Goal: Transaction & Acquisition: Purchase product/service

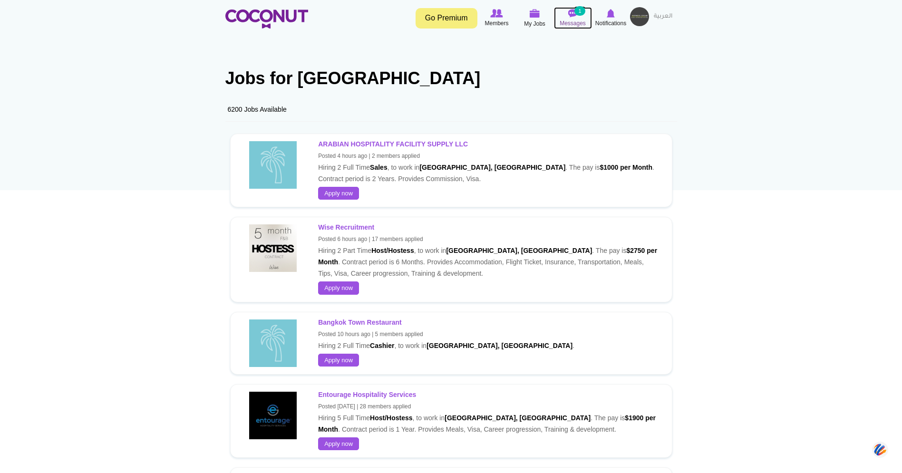
click at [576, 20] on span "Messages" at bounding box center [573, 24] width 26 height 10
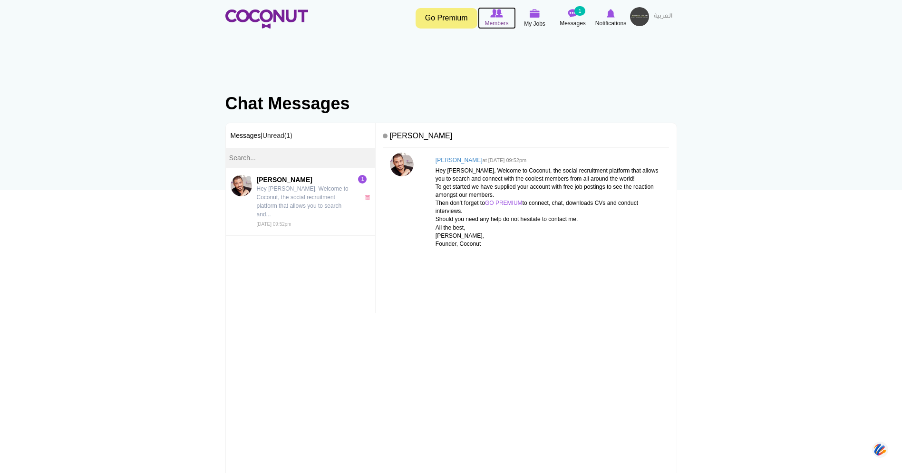
click at [498, 21] on span "Members" at bounding box center [497, 24] width 24 height 10
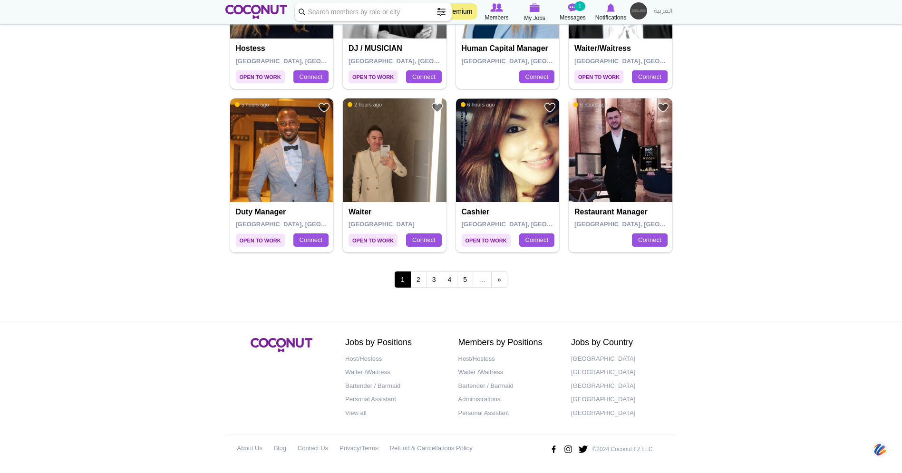
scroll to position [1593, 0]
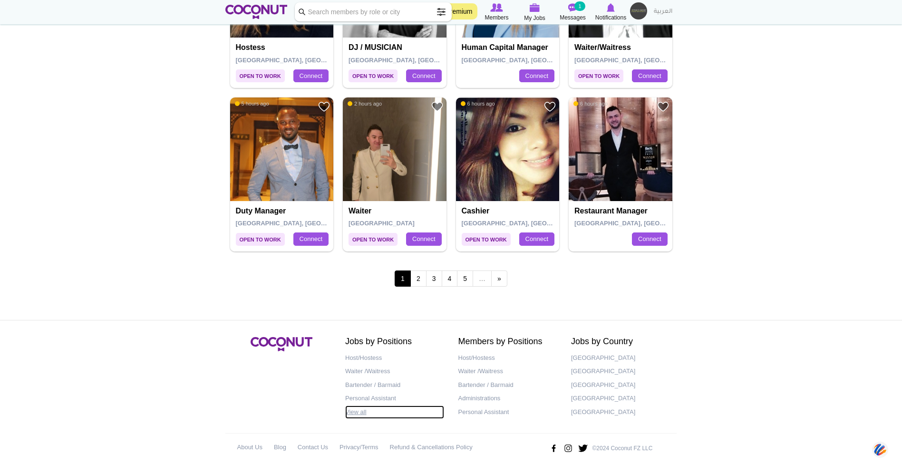
click at [351, 415] on link "View all" at bounding box center [394, 413] width 99 height 14
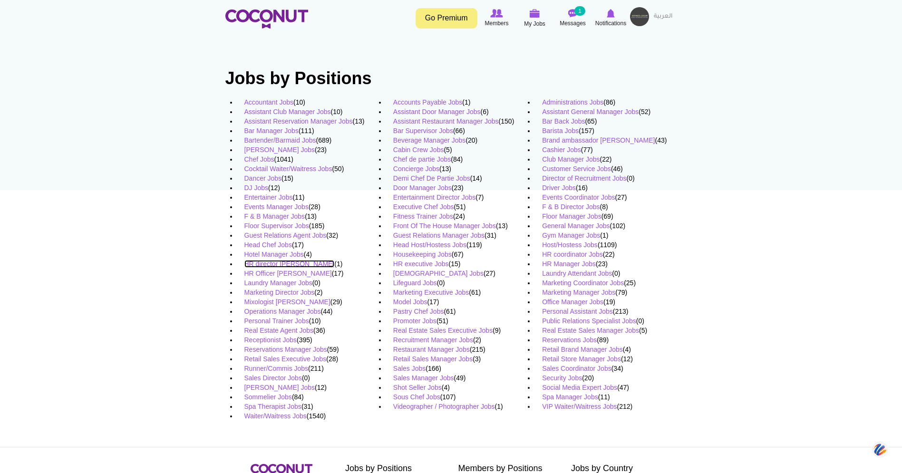
click at [279, 266] on link "HR director Jobs" at bounding box center [290, 264] width 90 height 8
click at [272, 311] on link "Operations Manager Jobs" at bounding box center [283, 312] width 77 height 8
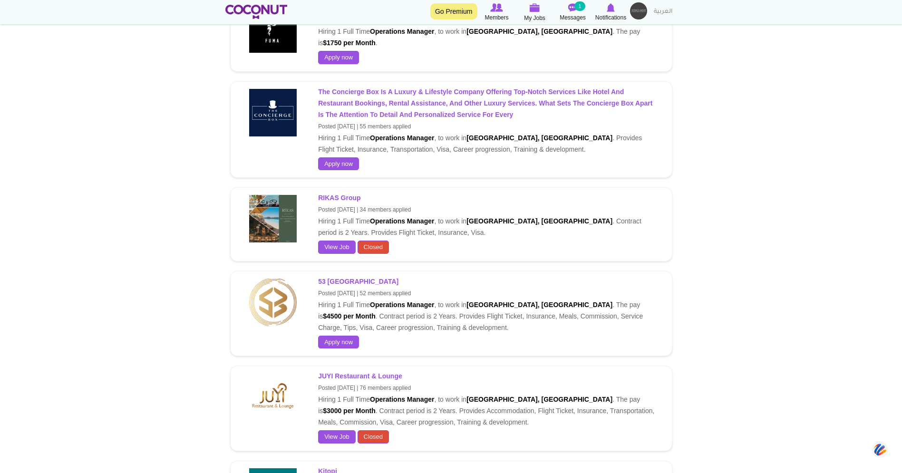
scroll to position [1101, 0]
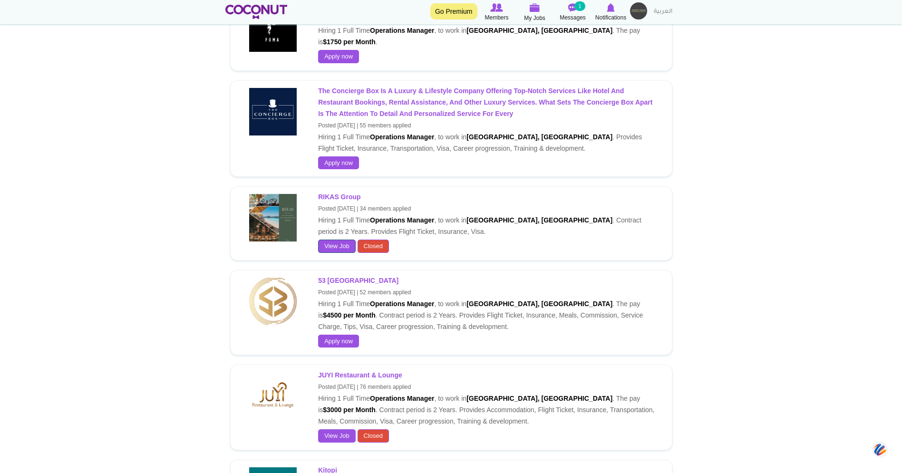
click at [344, 240] on link "View Job" at bounding box center [337, 246] width 38 height 13
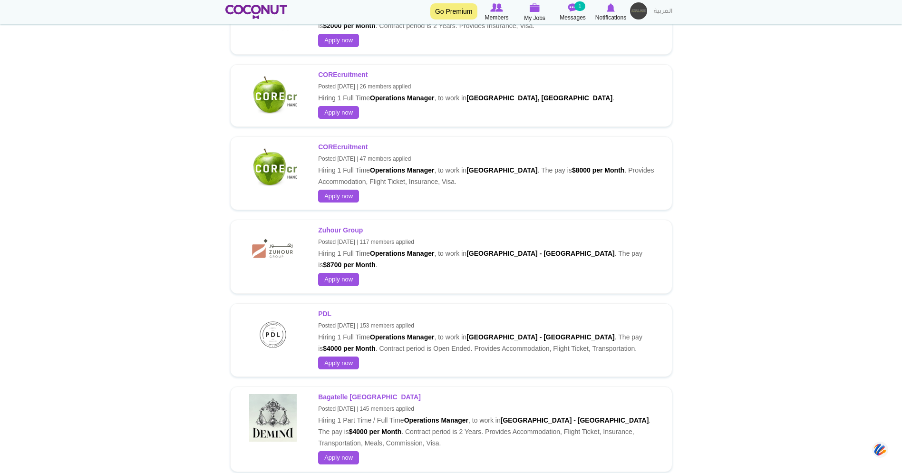
scroll to position [3219, 0]
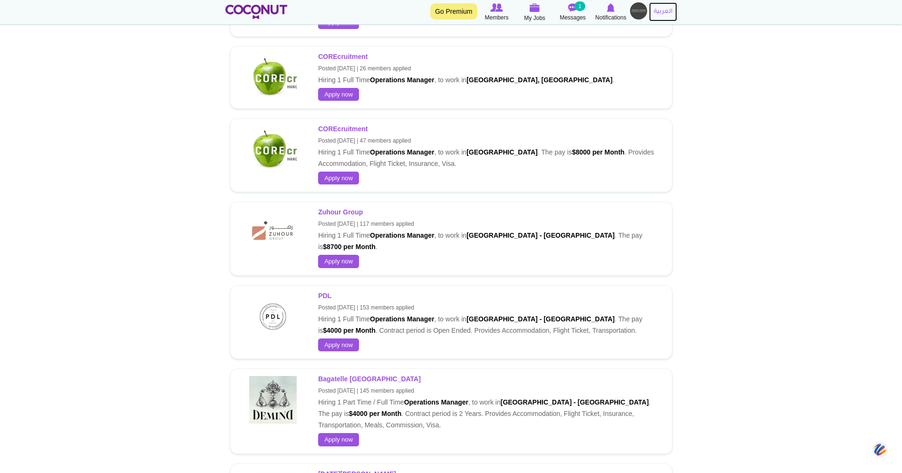
click at [662, 14] on link "العربية" at bounding box center [663, 11] width 28 height 19
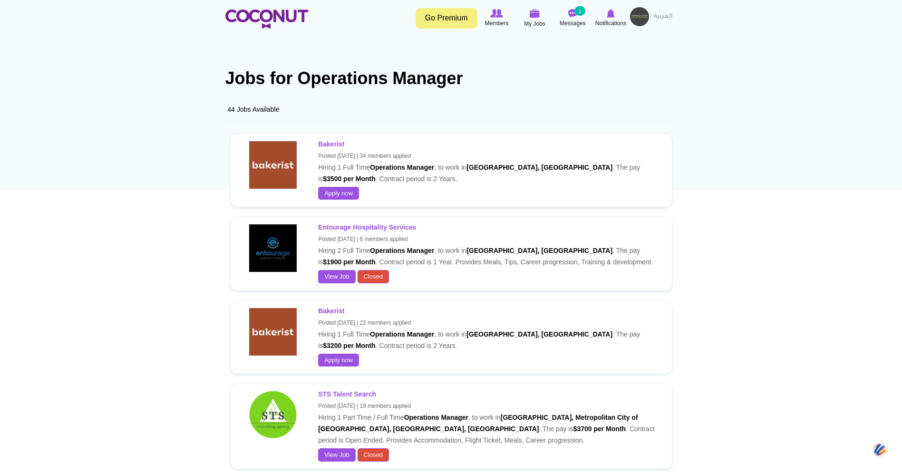
click at [519, 298] on div "1 week ago Bakerist Posted 2 months ago | 22 members applied Hiring 1 Full Time…" at bounding box center [451, 338] width 452 height 84
click at [265, 12] on img at bounding box center [266, 19] width 83 height 19
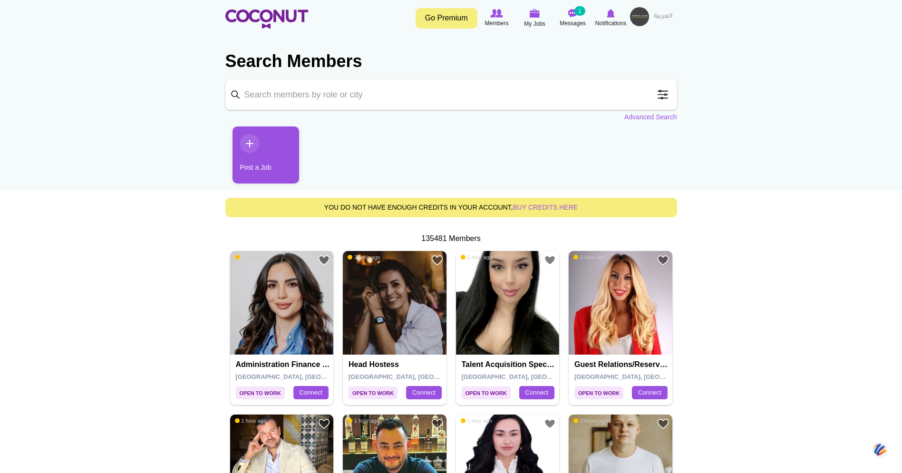
click at [331, 100] on input "Keyword" at bounding box center [451, 94] width 452 height 30
click at [659, 95] on span at bounding box center [663, 94] width 19 height 19
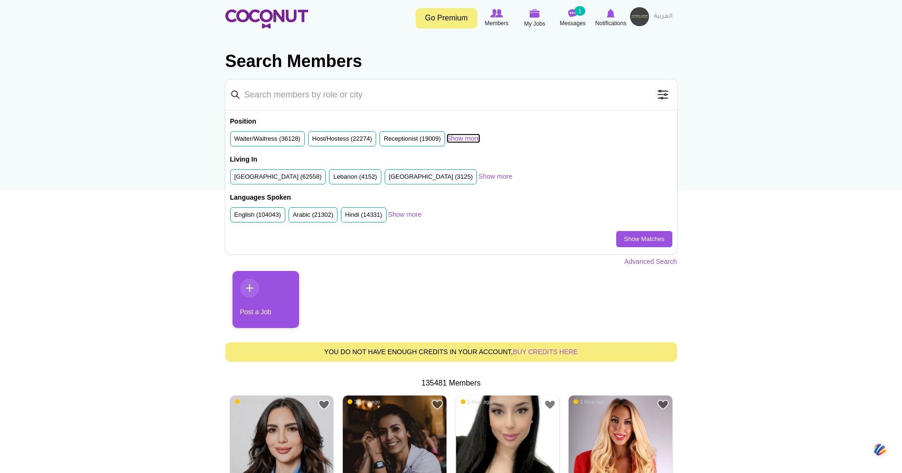
click at [472, 141] on link "Show more" at bounding box center [464, 139] width 34 height 10
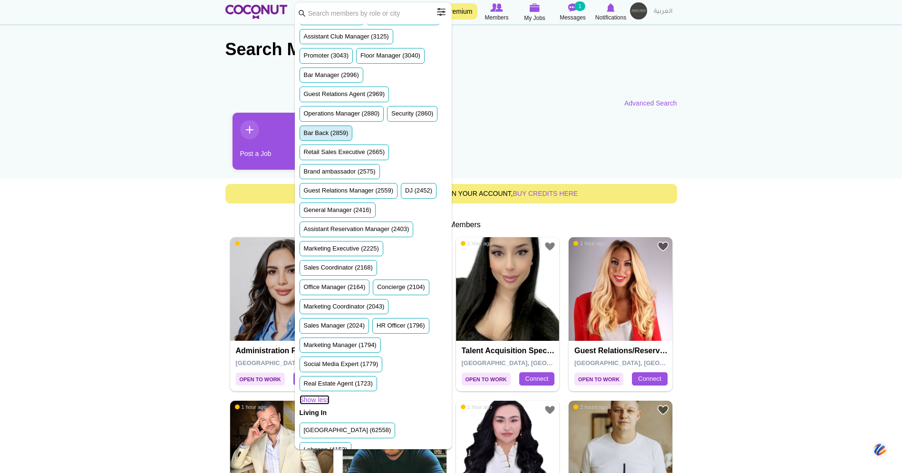
scroll to position [382, 0]
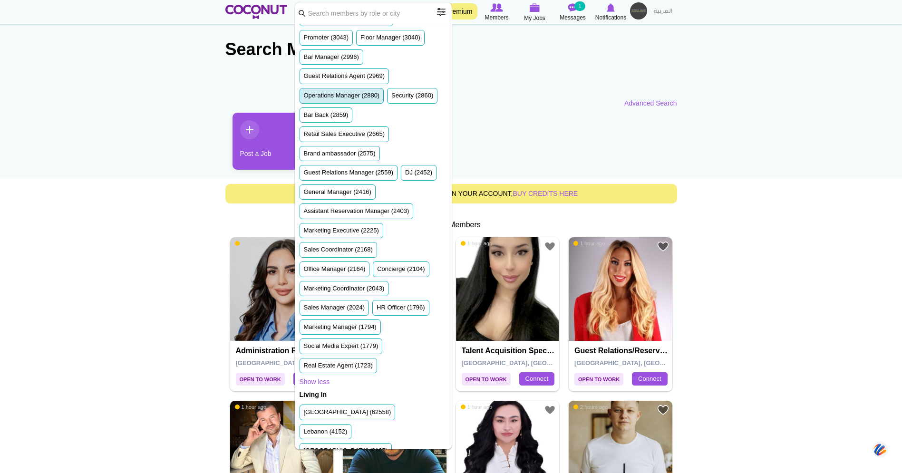
click at [361, 100] on label "Operations Manager (2880)" at bounding box center [342, 95] width 76 height 9
click at [304, 98] on input "Operations Manager (2880)" at bounding box center [304, 98] width 0 height 0
click at [362, 100] on label "Operations Manager (2880)" at bounding box center [342, 95] width 76 height 9
click at [304, 98] on input "Operations Manager (2880)" at bounding box center [304, 98] width 0 height 0
click at [362, 100] on label "Operations Manager (2880)" at bounding box center [342, 95] width 76 height 9
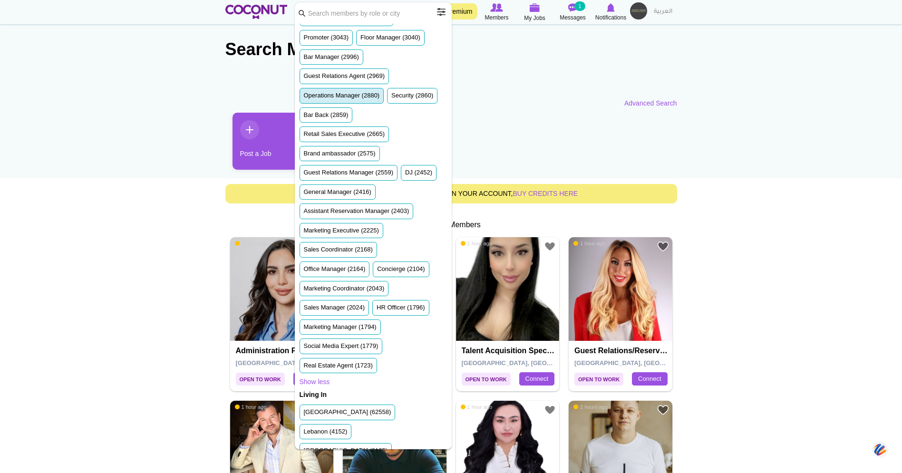
click at [304, 98] on input "Operations Manager (2880)" at bounding box center [304, 98] width 0 height 0
click at [444, 15] on span at bounding box center [441, 11] width 19 height 19
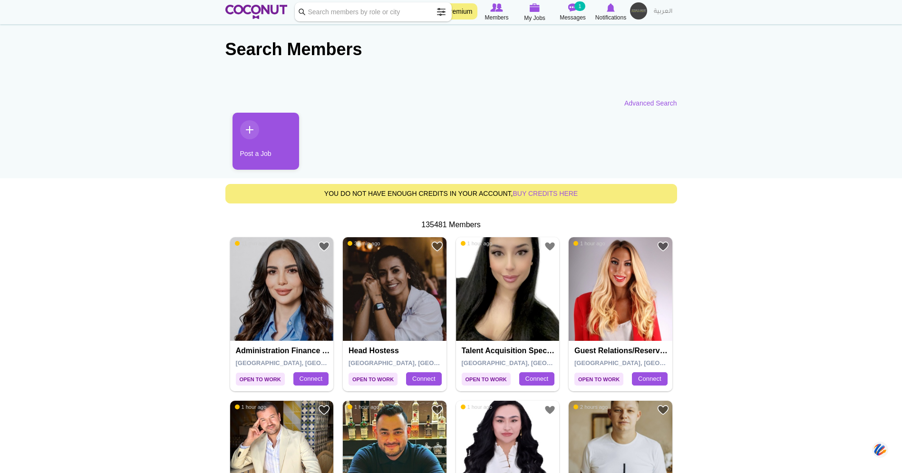
click at [443, 14] on span at bounding box center [441, 11] width 19 height 19
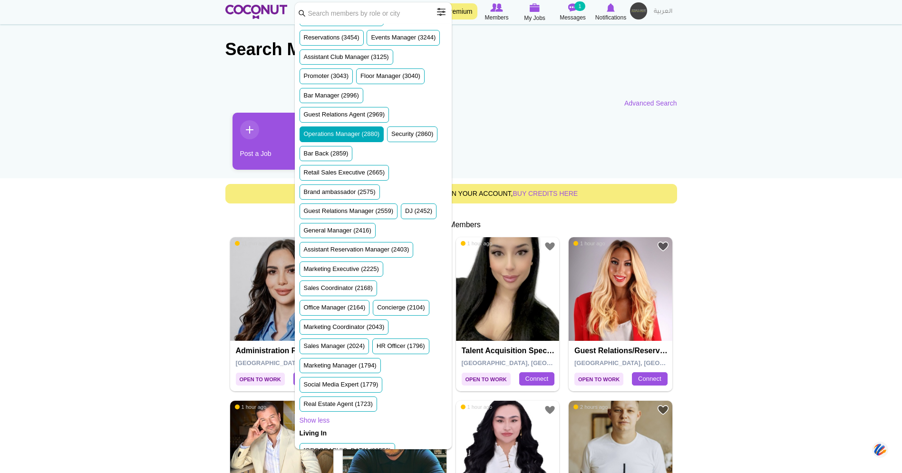
click at [443, 15] on span at bounding box center [441, 11] width 19 height 19
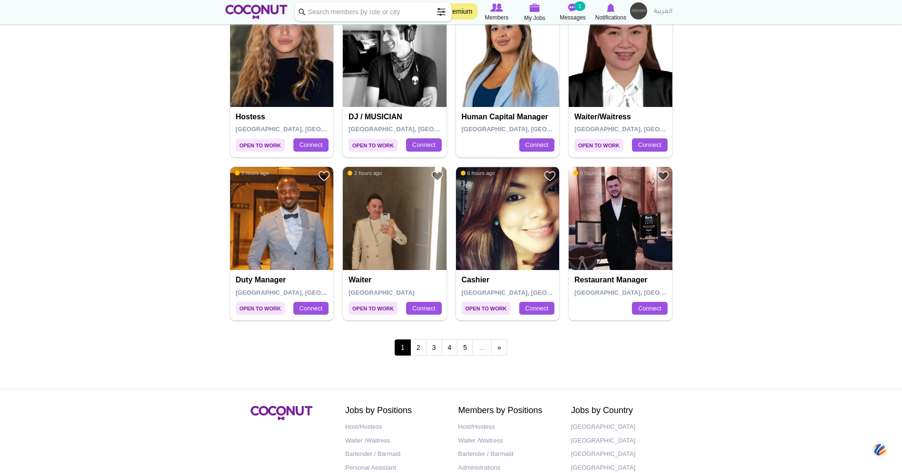
scroll to position [1566, 0]
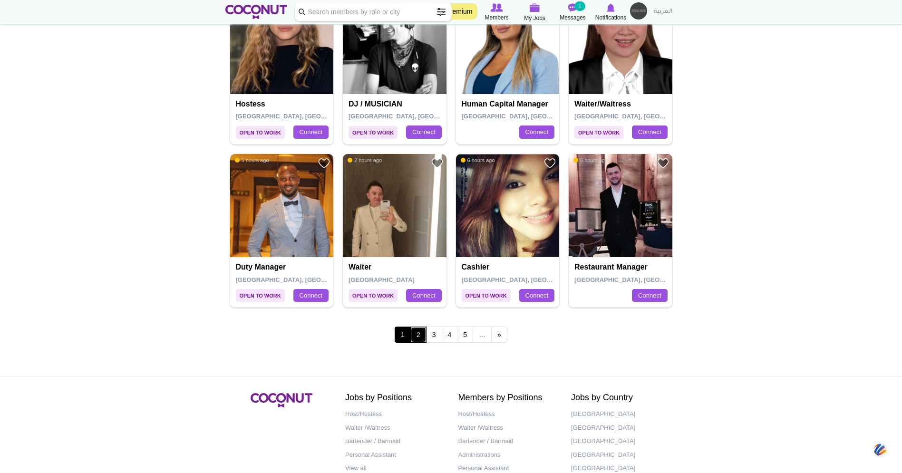
click at [417, 336] on link "2" at bounding box center [419, 335] width 16 height 16
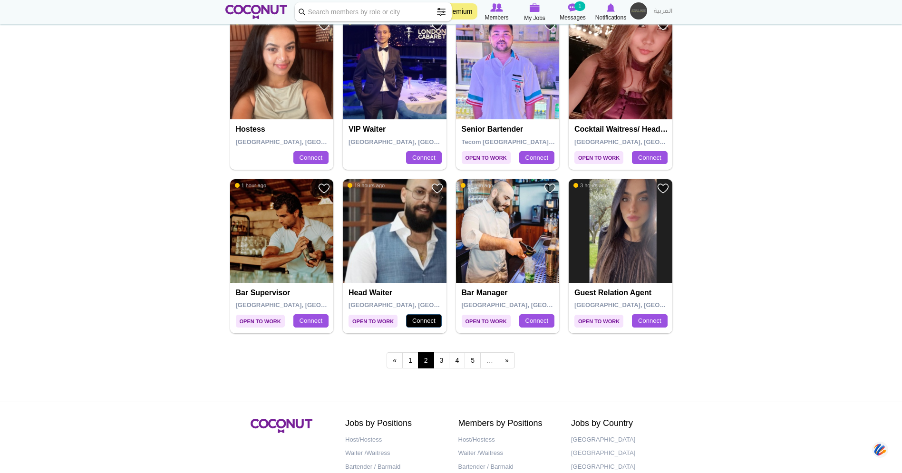
scroll to position [1593, 0]
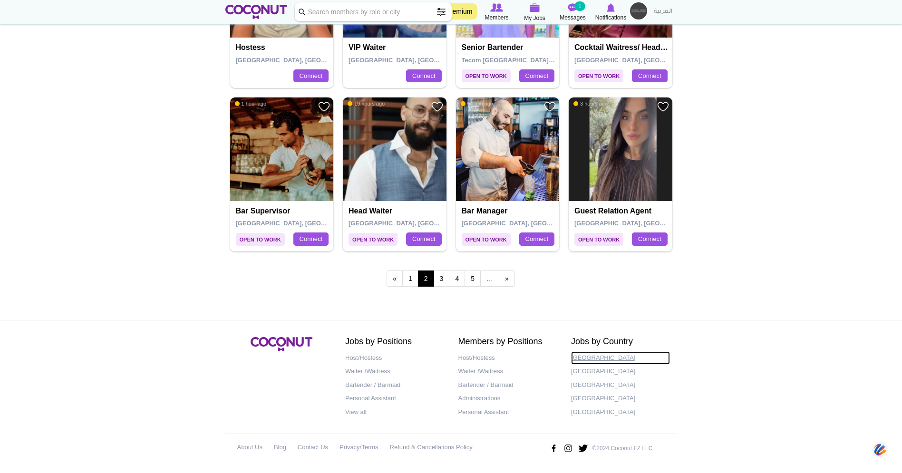
click at [588, 362] on link "[GEOGRAPHIC_DATA]" at bounding box center [620, 359] width 99 height 14
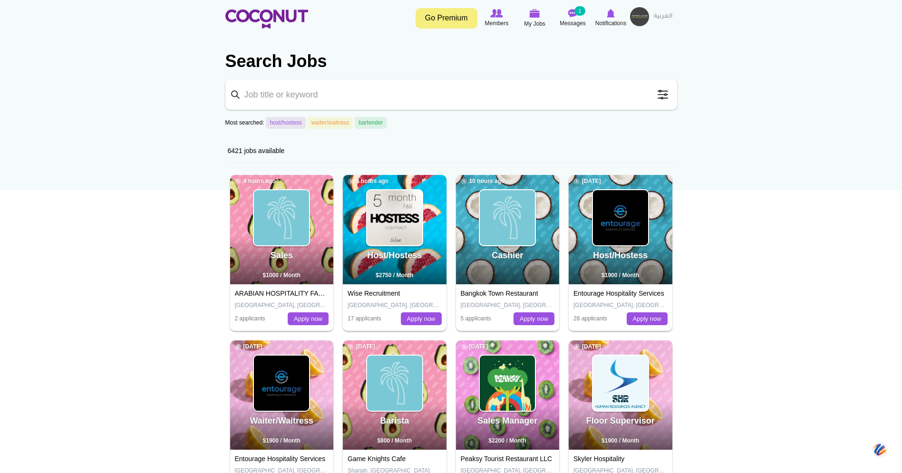
click at [284, 107] on input "Keyword" at bounding box center [451, 94] width 452 height 30
type input "operations manager"
click button "Search" at bounding box center [0, 0] width 0 height 0
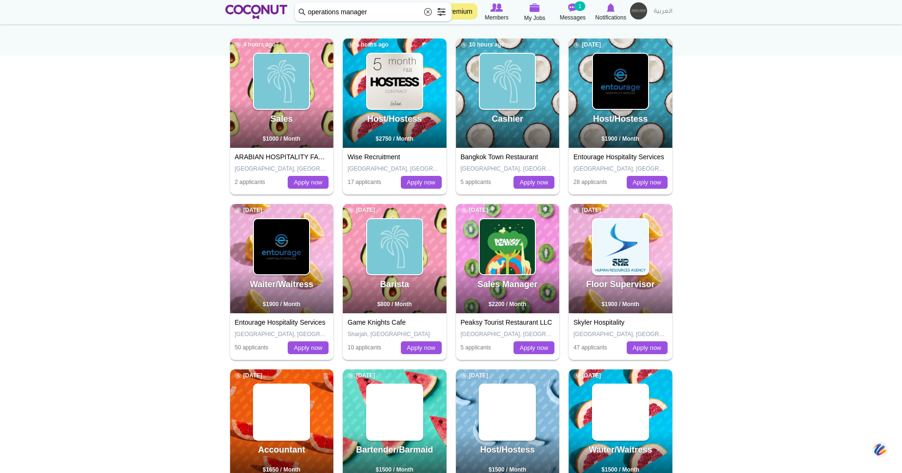
scroll to position [160, 0]
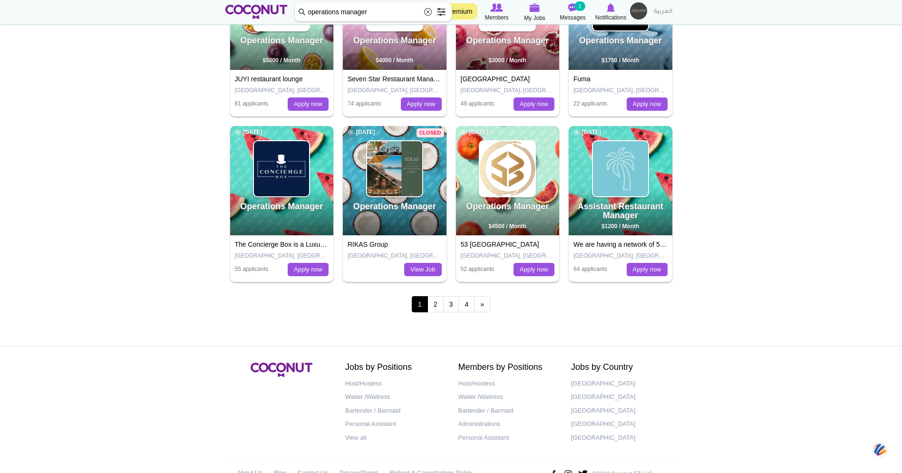
scroll to position [554, 0]
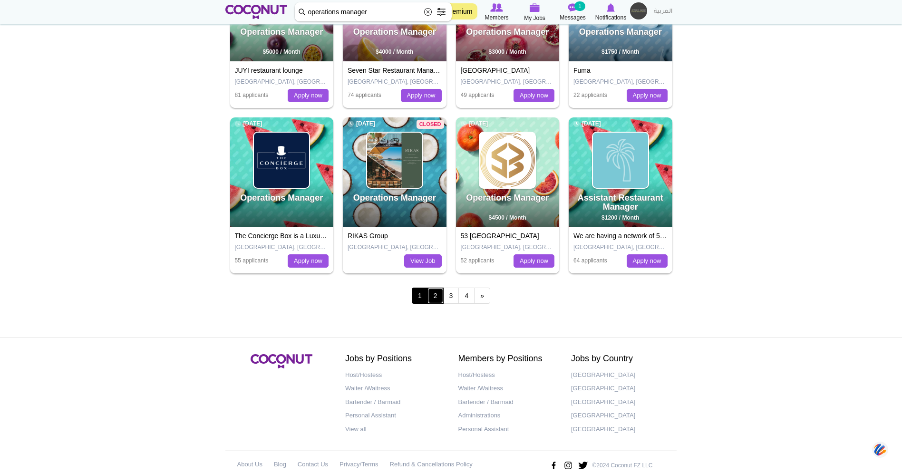
click at [436, 294] on link "2" at bounding box center [436, 296] width 16 height 16
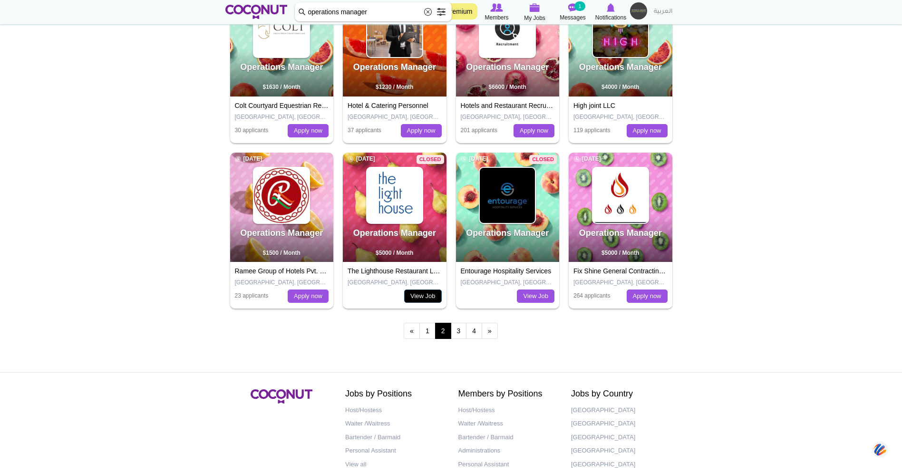
scroll to position [533, 0]
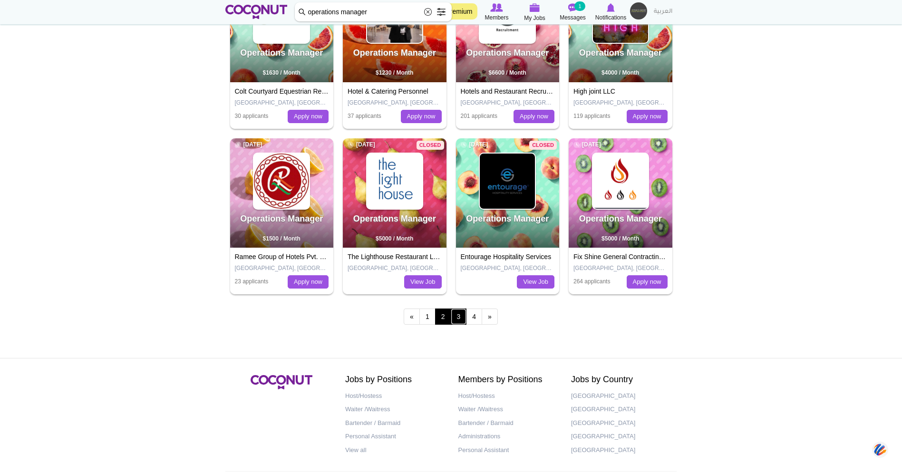
click at [456, 314] on link "3" at bounding box center [459, 317] width 16 height 16
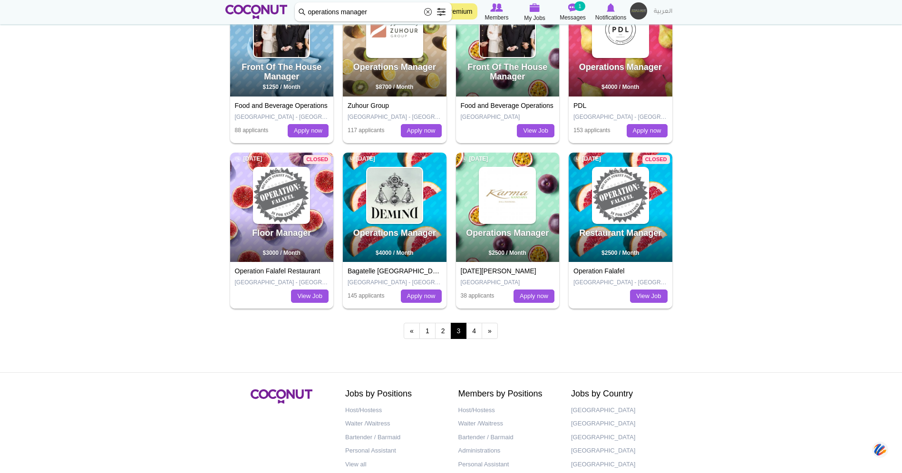
scroll to position [519, 0]
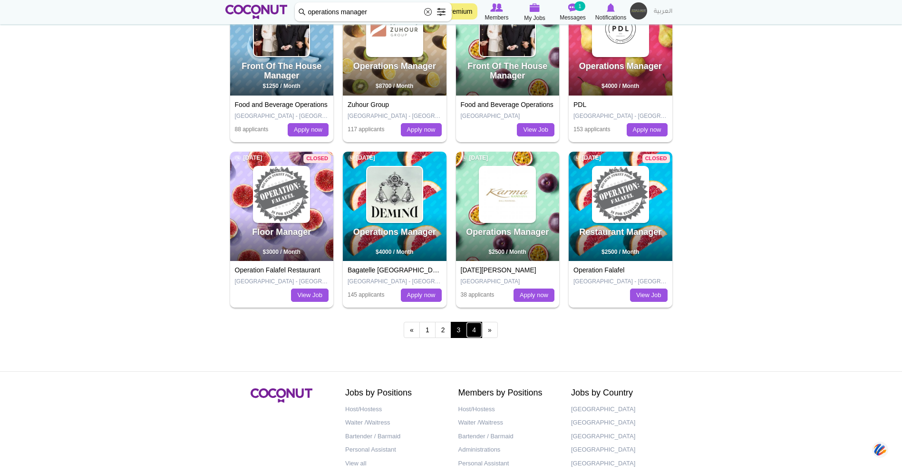
click at [473, 333] on link "4" at bounding box center [474, 330] width 16 height 16
